Goal: Communication & Community: Answer question/provide support

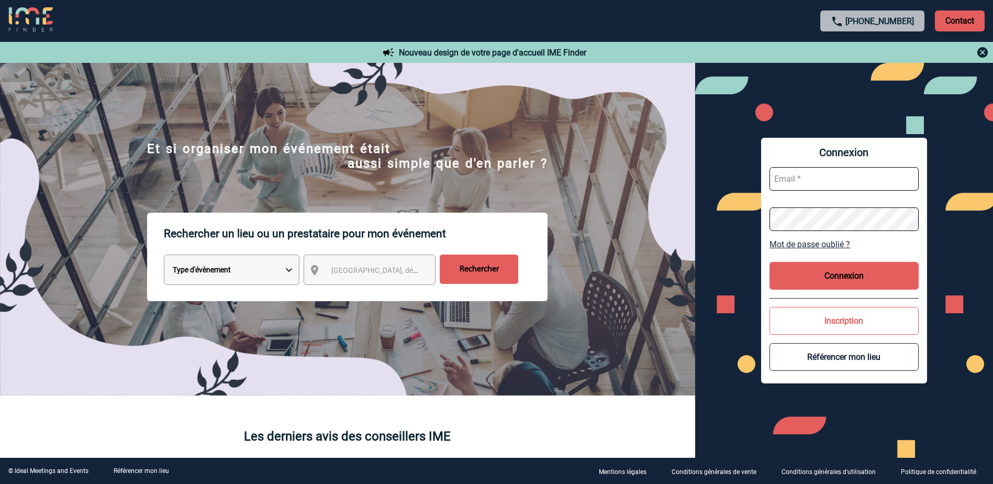
click at [806, 182] on input "text" at bounding box center [844, 179] width 149 height 24
type input "noelle.vivien@capgemini.com"
click at [824, 242] on link "Mot de passe oublié ?" at bounding box center [844, 244] width 149 height 10
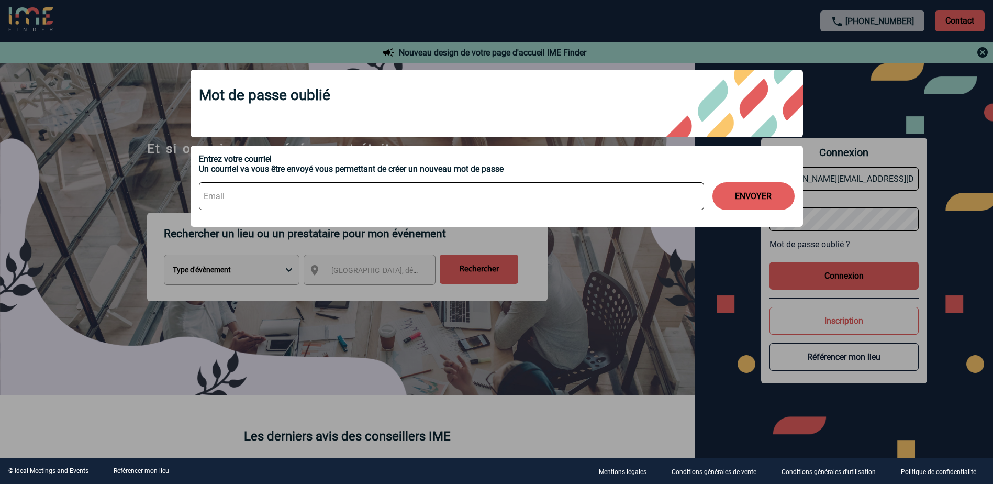
click at [245, 199] on input at bounding box center [451, 196] width 505 height 28
type input "noelle.vivien@capgemini.com"
click at [761, 193] on button "ENVOYER" at bounding box center [754, 196] width 82 height 28
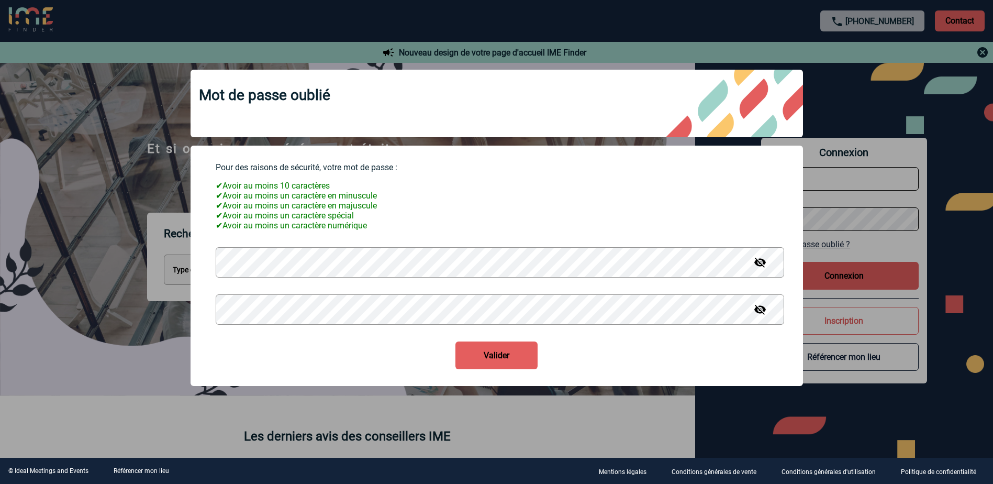
click at [456, 341] on button "Valider" at bounding box center [497, 355] width 82 height 28
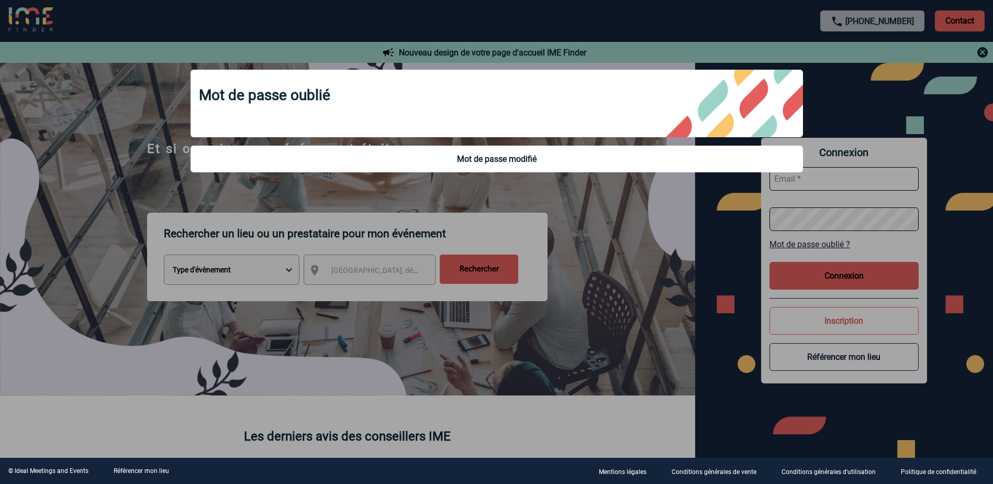
click at [827, 176] on div at bounding box center [496, 242] width 993 height 484
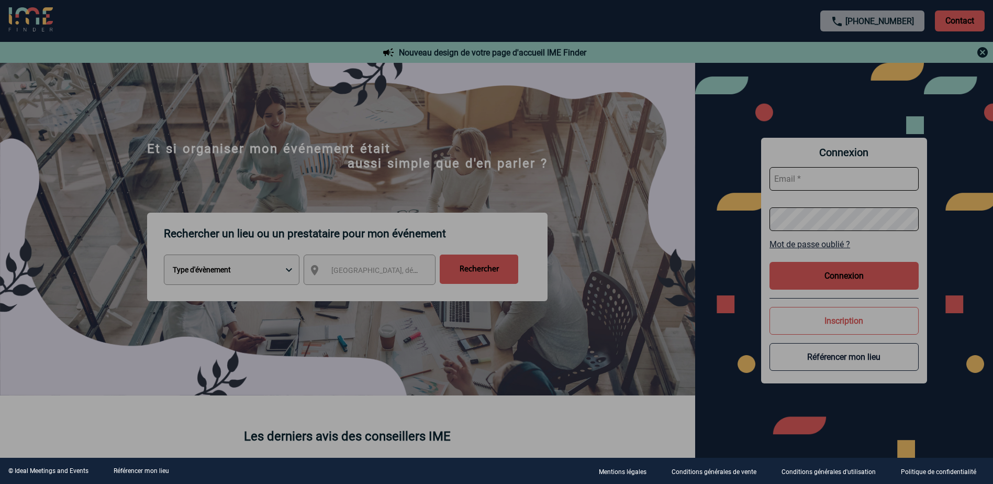
click at [780, 170] on div at bounding box center [496, 242] width 993 height 484
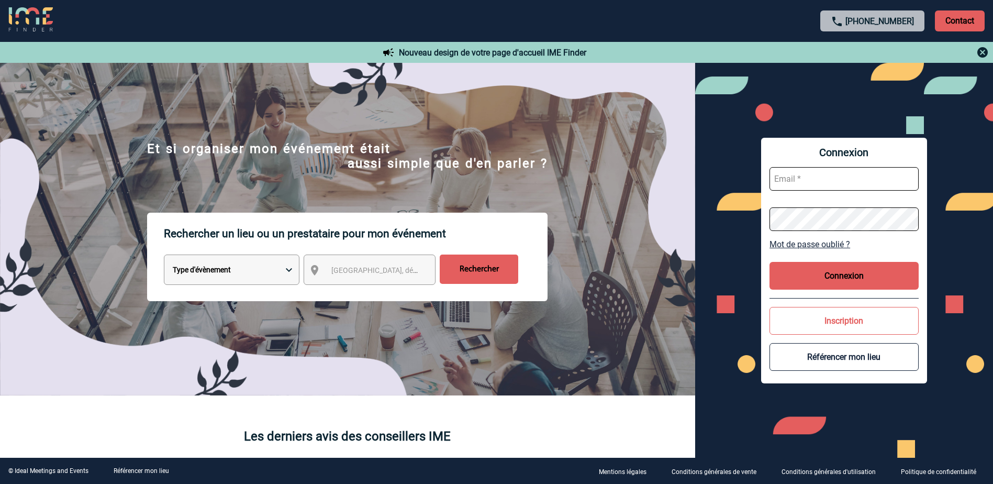
click at [785, 179] on input "text" at bounding box center [844, 179] width 149 height 24
type input "noelle.vivien@capgemini.com"
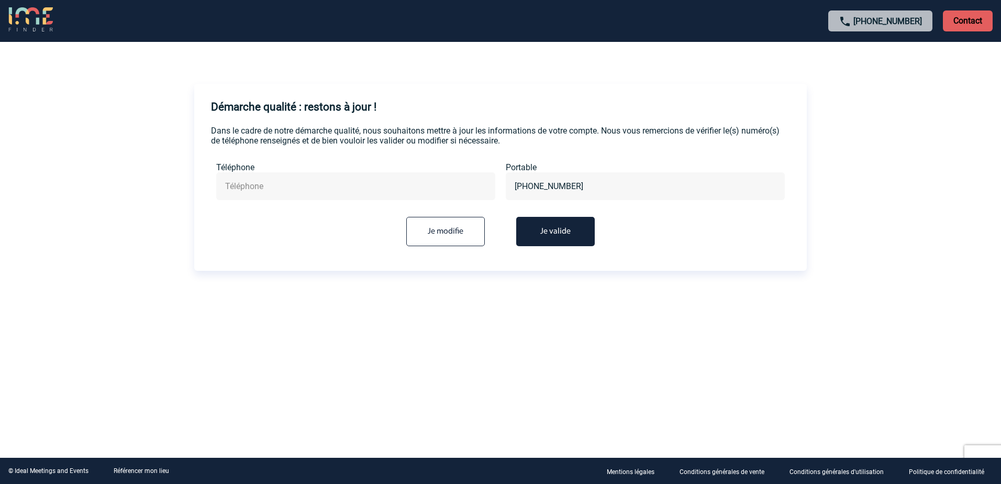
click at [316, 190] on input "text" at bounding box center [356, 186] width 267 height 15
click at [551, 229] on button "Je valide" at bounding box center [555, 231] width 79 height 29
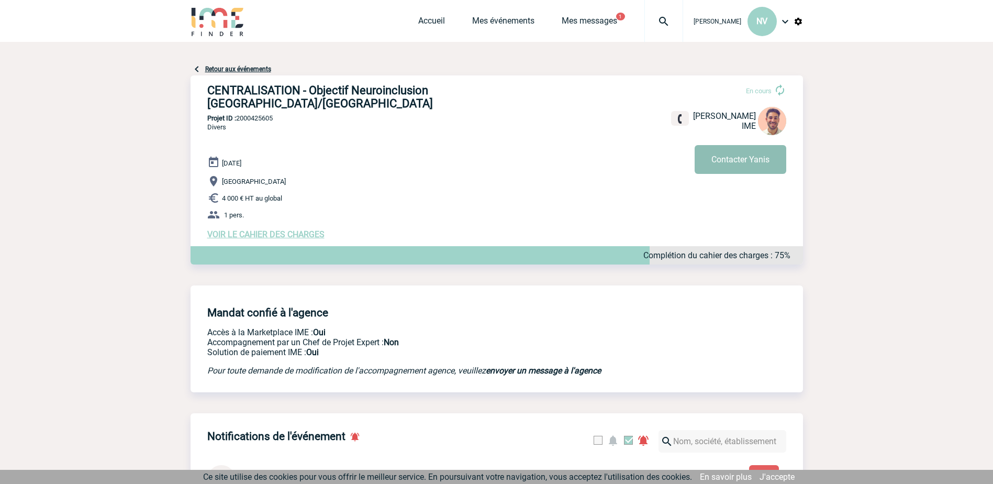
click at [738, 162] on button "Contacter Yanis" at bounding box center [741, 159] width 92 height 29
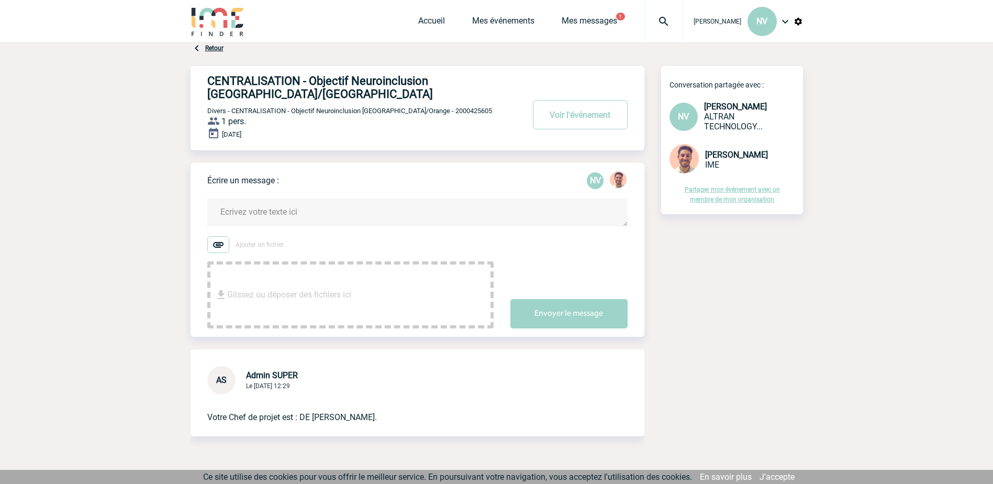
click at [259, 209] on textarea at bounding box center [417, 212] width 421 height 28
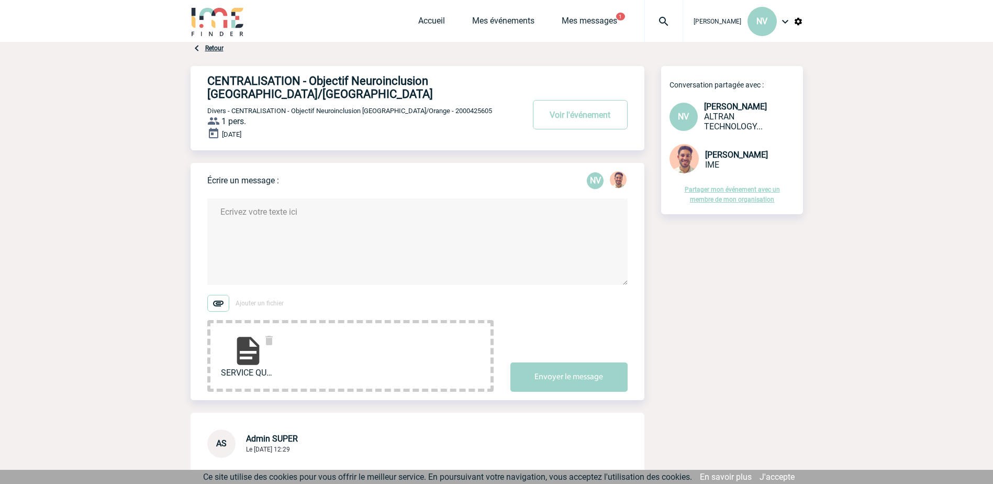
click at [258, 231] on textarea at bounding box center [417, 241] width 421 height 86
click at [382, 219] on textarea "Bonjour, Le devis de Madame Praslova est de 5000€, pouvez-vous procéder à la mo…" at bounding box center [417, 241] width 421 height 86
click at [586, 222] on textarea "Bonjour, Le devis de Madame Praslova est de 5000€ (4000+1000), pouvez-vous proc…" at bounding box center [417, 241] width 421 height 86
drag, startPoint x: 594, startPoint y: 221, endPoint x: 585, endPoint y: 222, distance: 9.4
click at [585, 222] on textarea "Bonjour, Le devis de Madame Praslova est de 5000€ (4000+1000), pouvez-vous proc…" at bounding box center [417, 241] width 421 height 86
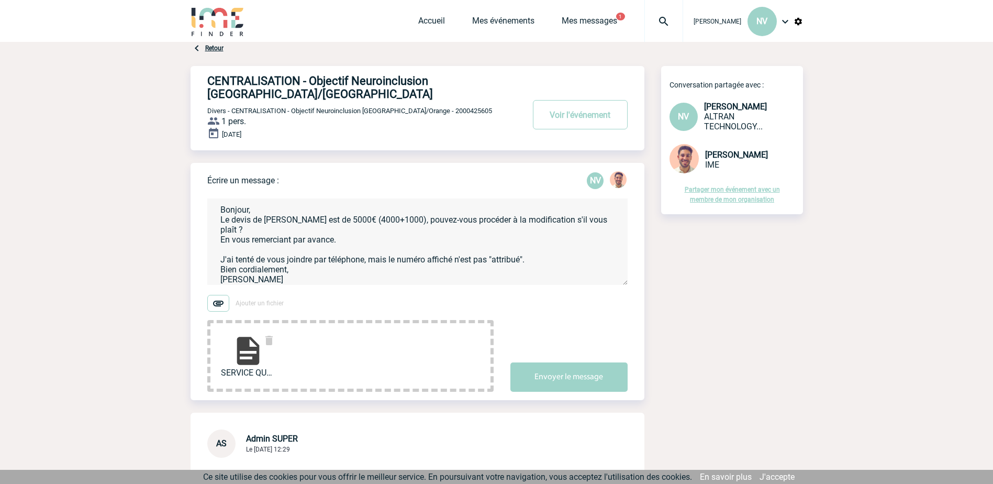
scroll to position [12, 0]
click at [281, 275] on textarea "Bonjour, Le devis de Madame Praslova est de 5000€ (4000+1000), pouvez-vous proc…" at bounding box center [417, 241] width 421 height 86
paste textarea "Référente handicap M&Ops"
click at [309, 278] on textarea "Bonjour, Le devis de Madame Praslova est de 5000€ (4000+1000), pouvez-vous proc…" at bounding box center [417, 241] width 421 height 86
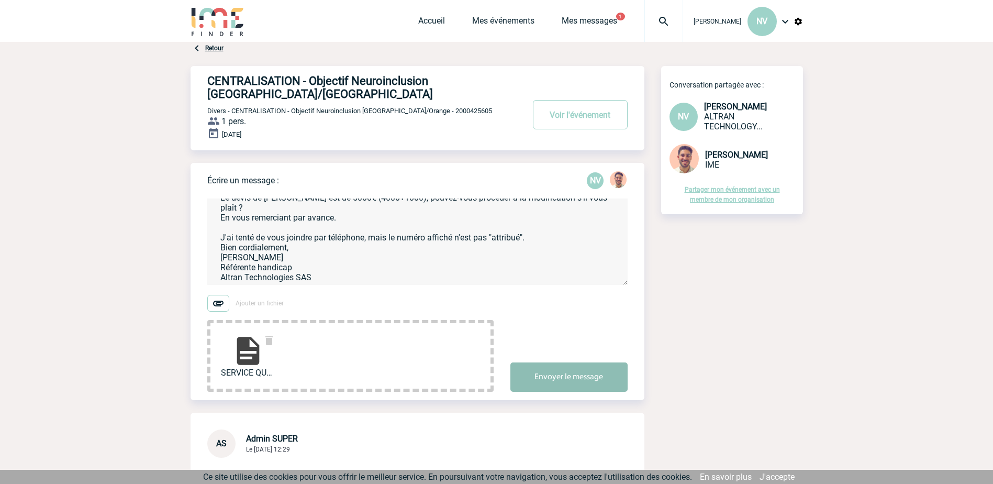
type textarea "Bonjour, Le devis de Madame Praslova est de 5000€ (4000+1000), pouvez-vous proc…"
click at [581, 378] on button "Envoyer le message" at bounding box center [569, 376] width 117 height 29
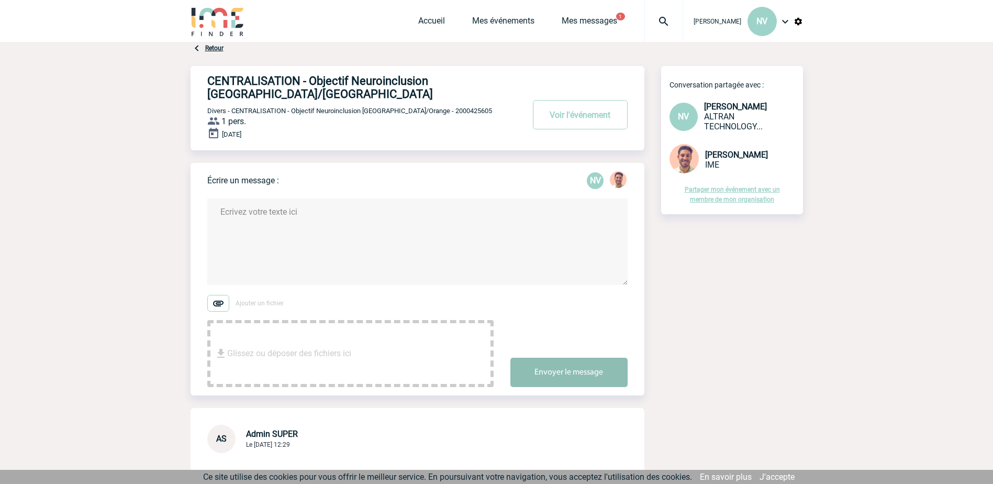
scroll to position [0, 0]
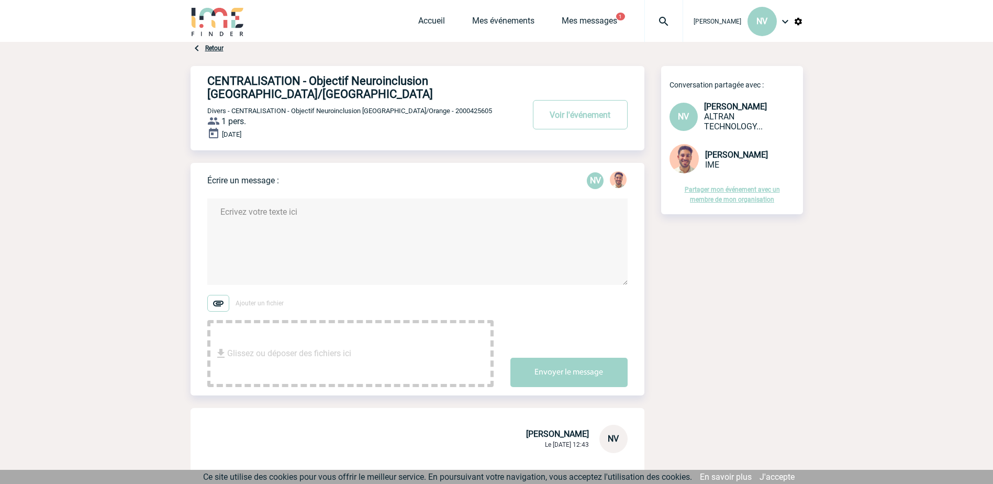
drag, startPoint x: 91, startPoint y: 209, endPoint x: 179, endPoint y: 238, distance: 92.2
click at [91, 209] on body "Noëlle VIVIEN NV Accueil Mes événements 1" at bounding box center [496, 428] width 993 height 857
click at [581, 26] on link "Mes messages" at bounding box center [590, 23] width 56 height 15
